Goal: Information Seeking & Learning: Learn about a topic

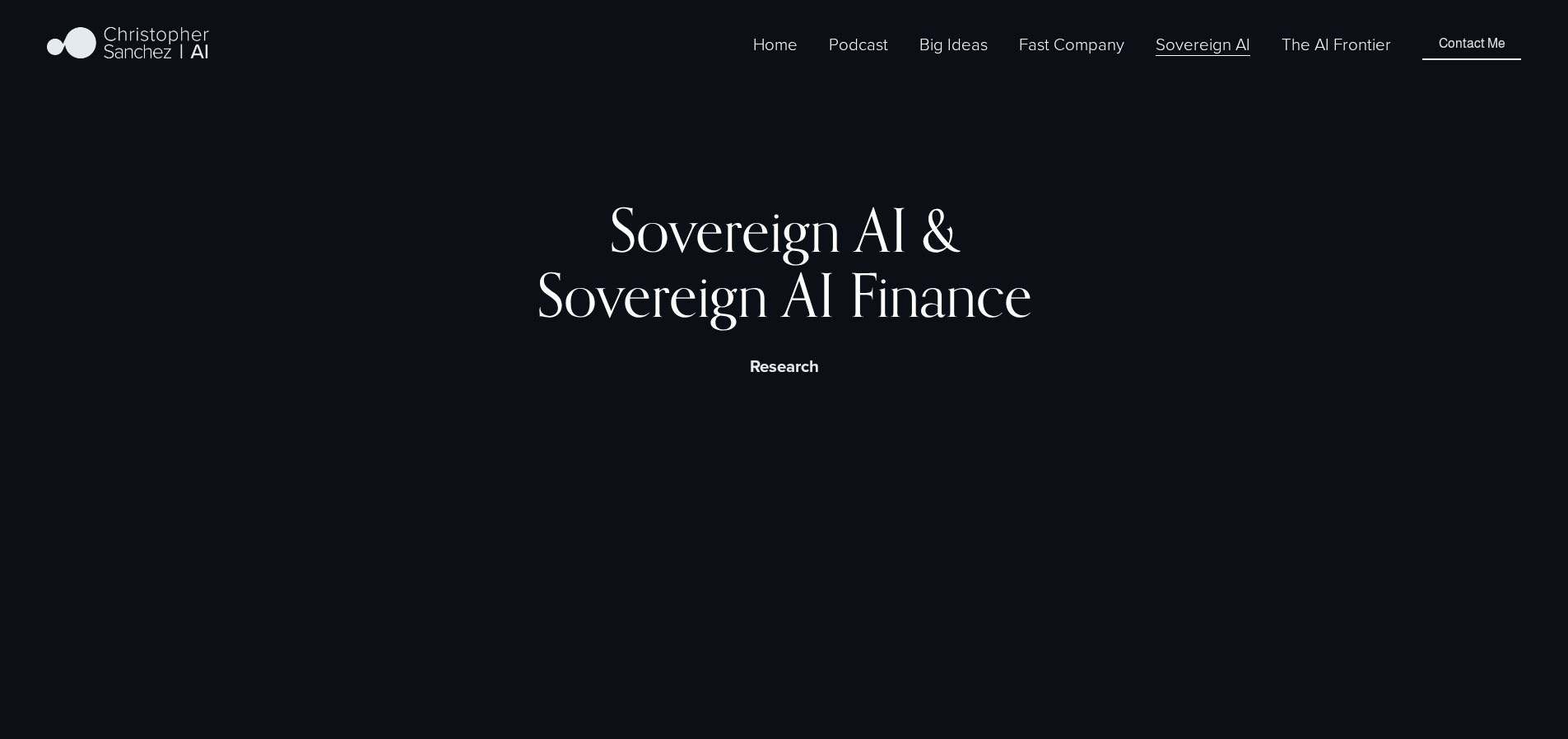
click at [1338, 55] on link "The AI Frontier" at bounding box center [1336, 44] width 110 height 27
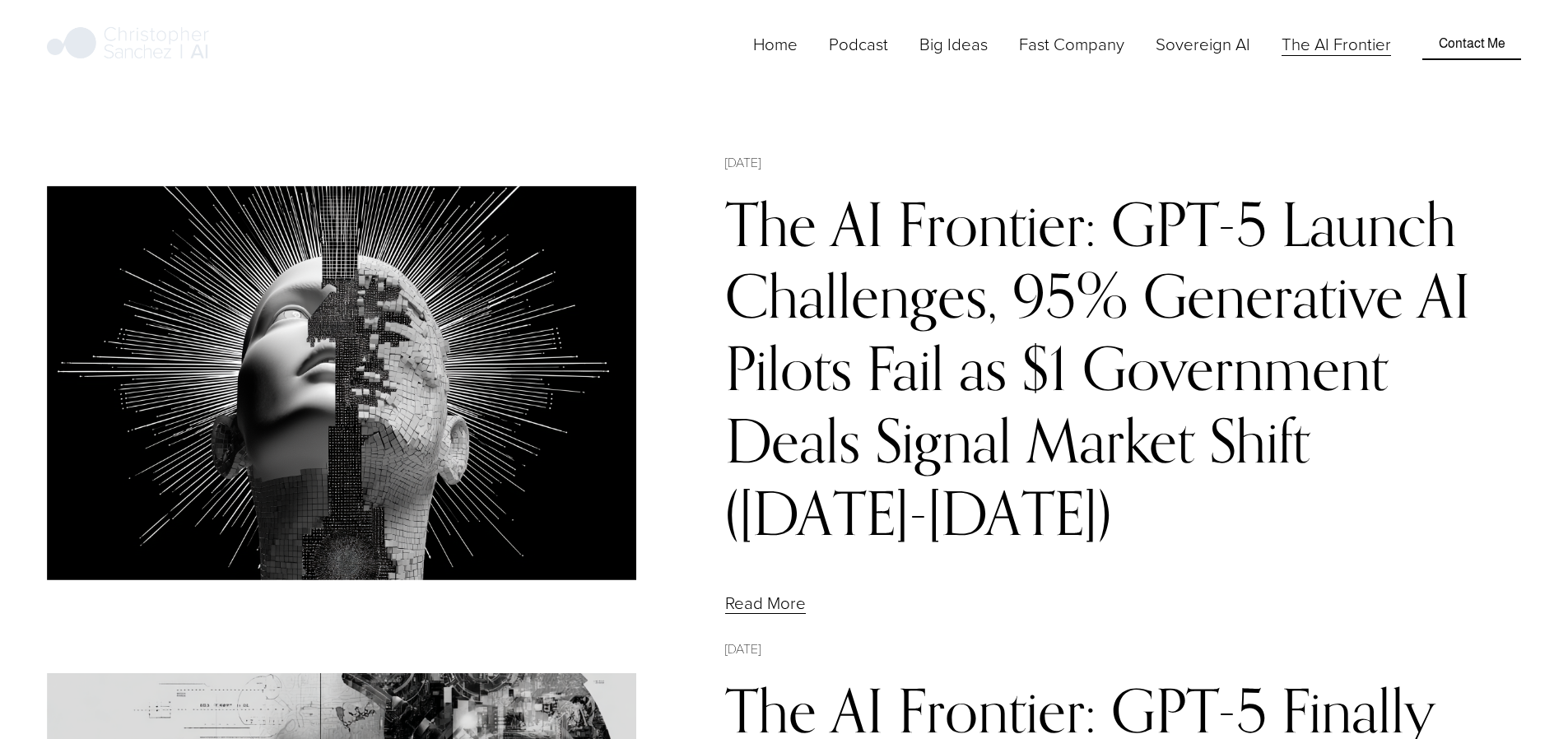
click at [933, 339] on link "The AI Frontier: GPT-5 Launch Challenges, 95% Generative AI Pilots Fail as $1 G…" at bounding box center [1098, 369] width 745 height 362
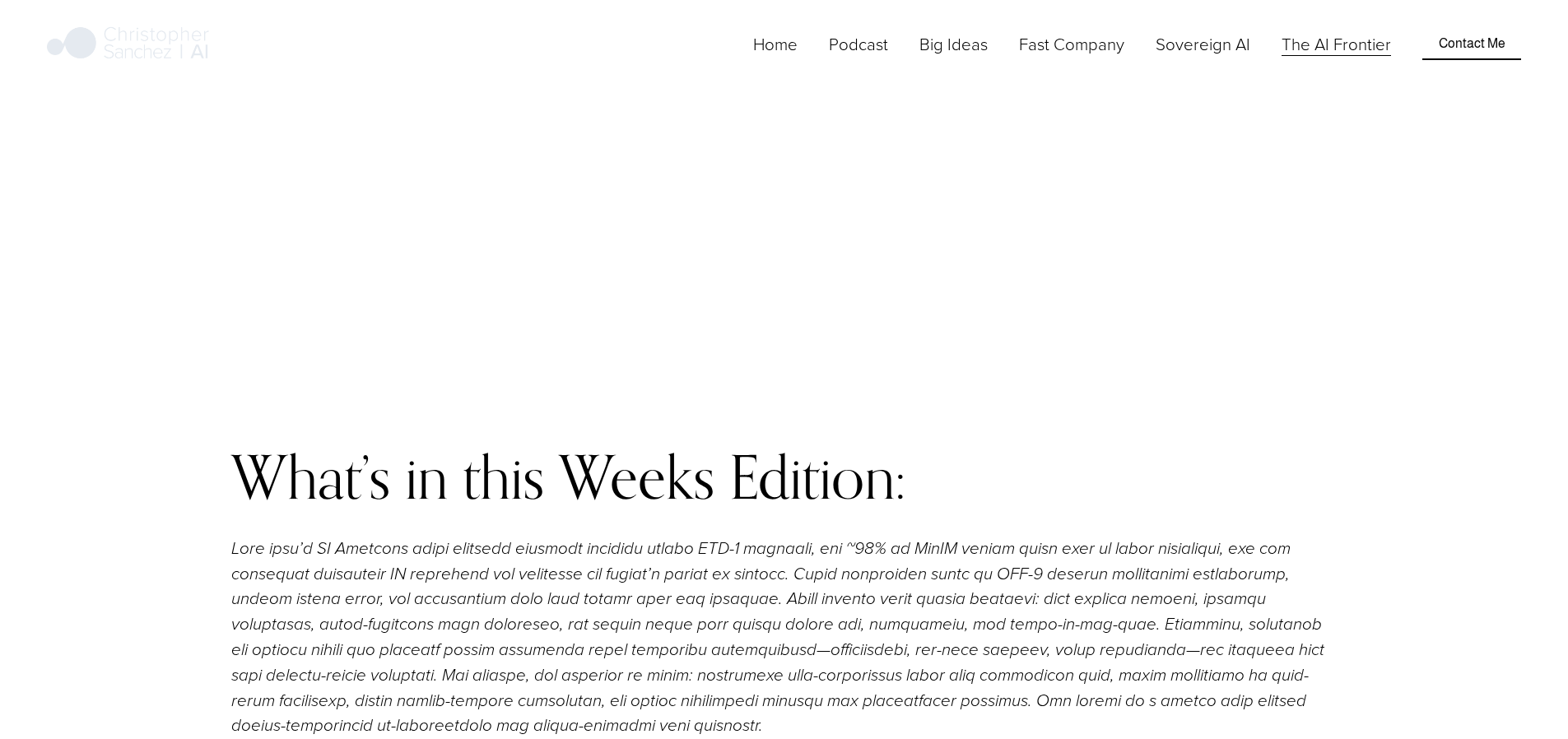
scroll to position [1697, 0]
